Goal: Navigation & Orientation: Go to known website

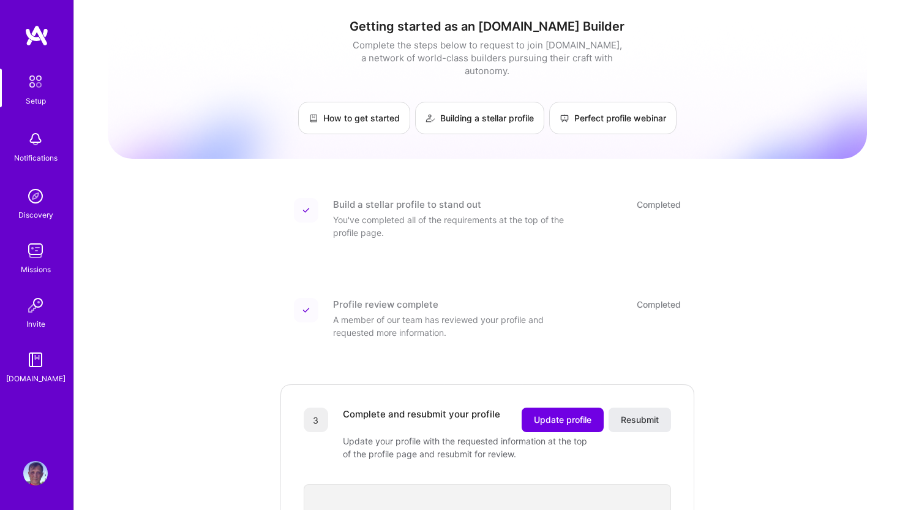
scroll to position [156, 0]
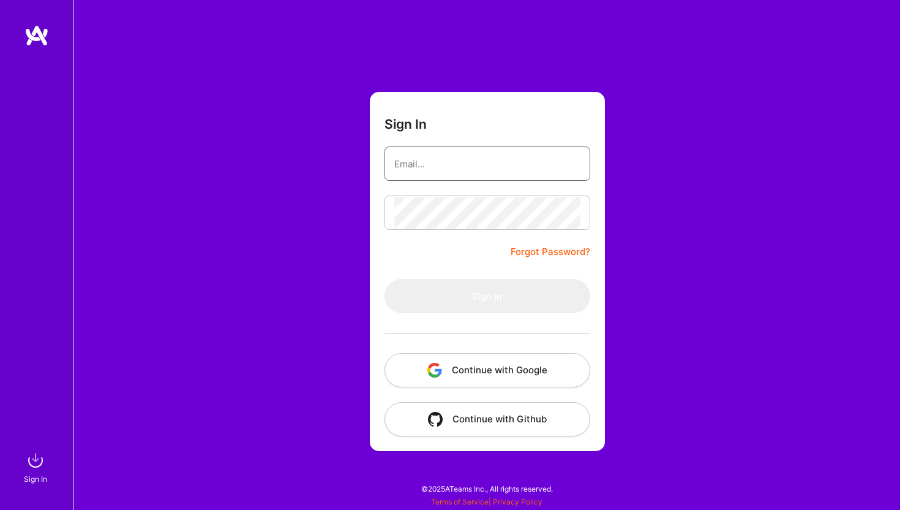
type input "[EMAIL_ADDRESS][DOMAIN_NAME]"
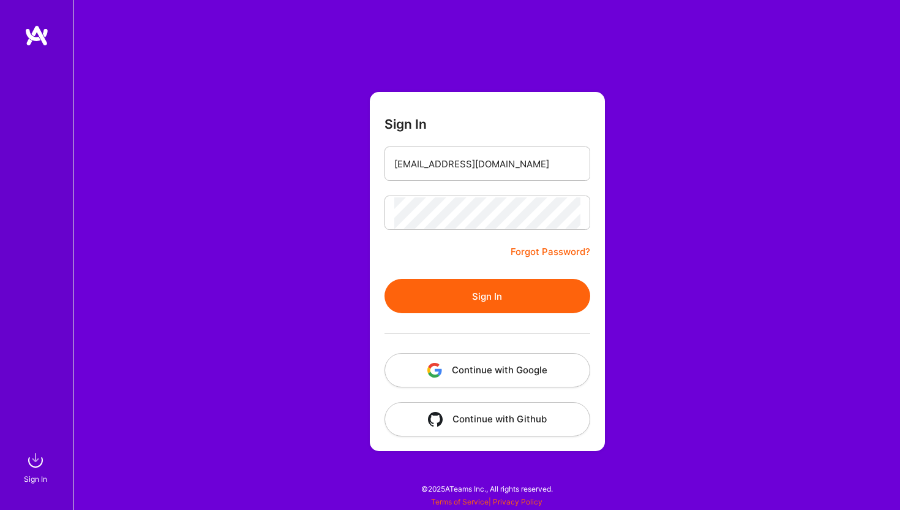
click at [481, 372] on button "Continue with Google" at bounding box center [488, 370] width 206 height 34
